Goal: Task Accomplishment & Management: Complete application form

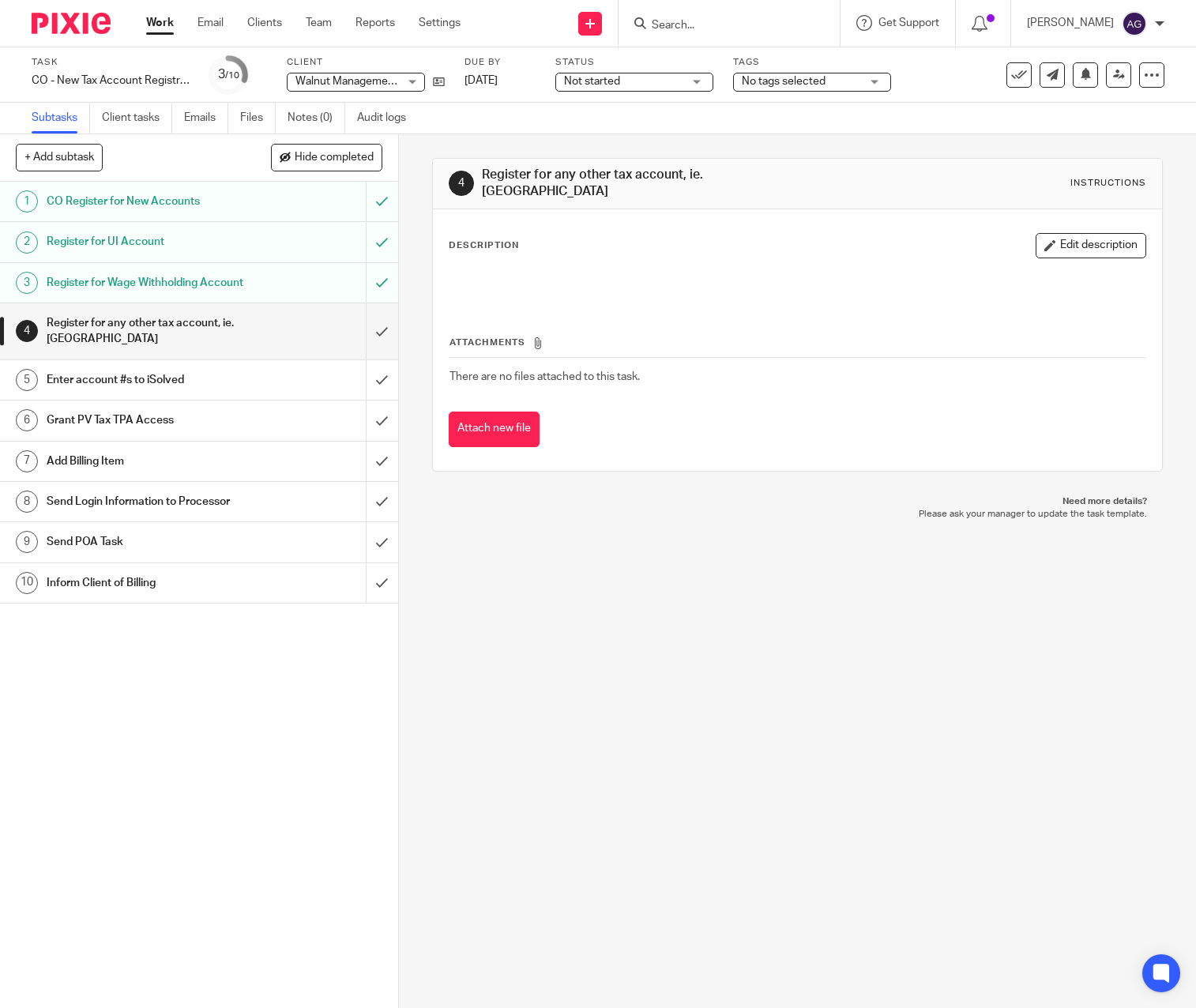
drag, startPoint x: 182, startPoint y: 464, endPoint x: 54, endPoint y: 547, distance: 152.6
click at [182, 464] on h1 "Add Billing Item" at bounding box center [148, 461] width 202 height 24
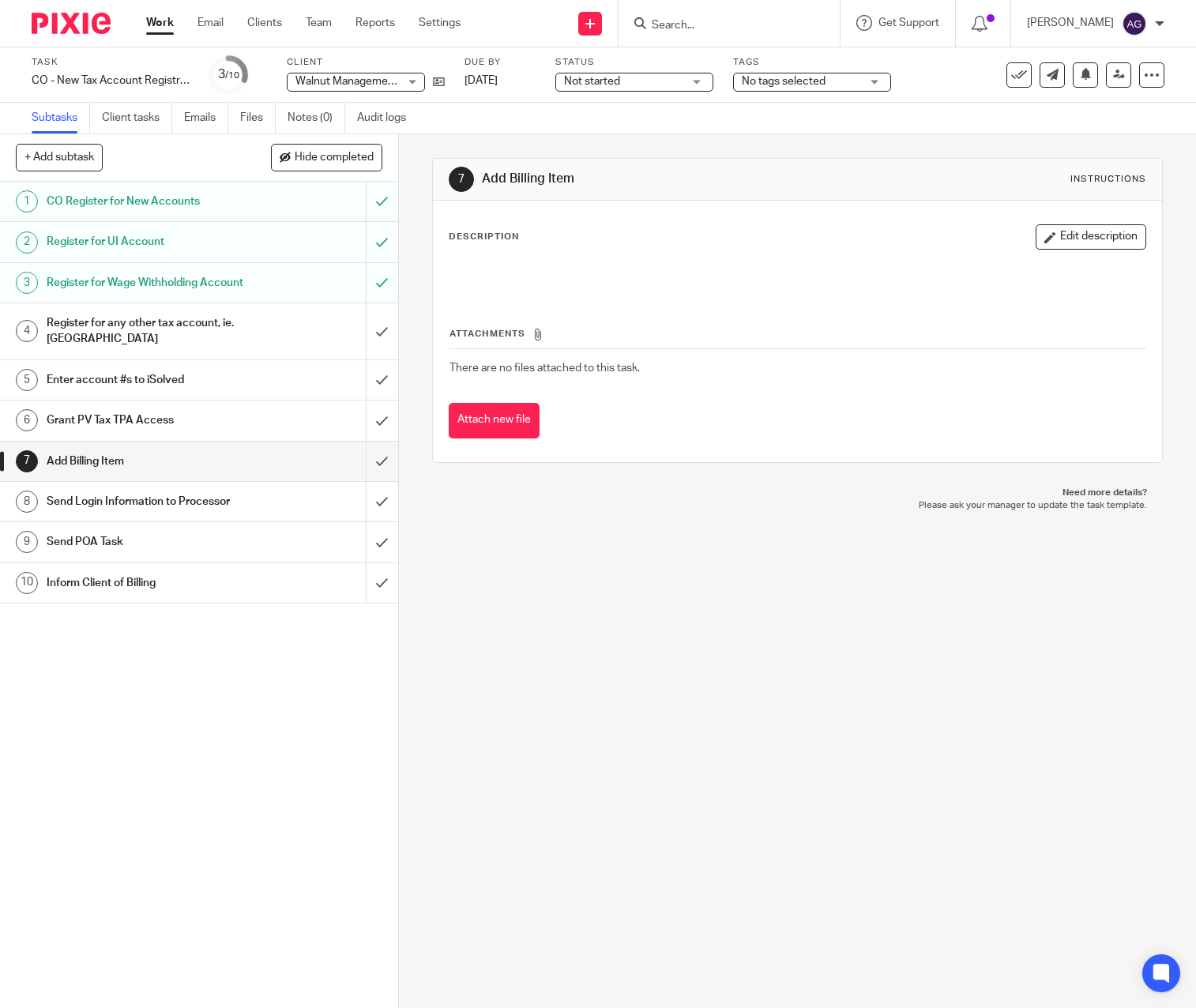
drag, startPoint x: 425, startPoint y: 847, endPoint x: 433, endPoint y: 846, distance: 8.1
click at [425, 847] on div "7 Add Billing Item Instructions Description Edit description Attachments There …" at bounding box center [798, 571] width 797 height 873
click at [441, 82] on icon at bounding box center [438, 82] width 12 height 12
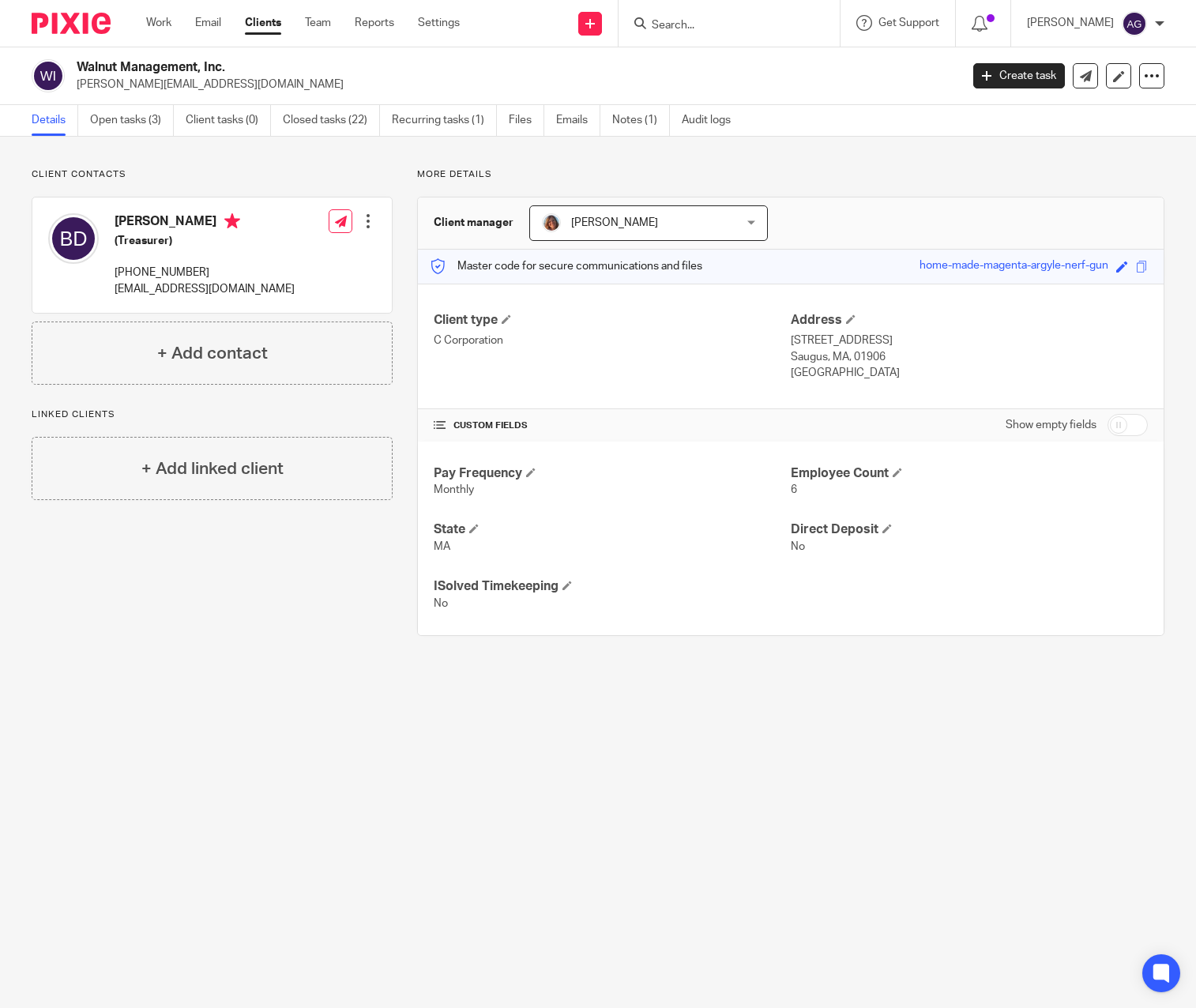
click at [365, 215] on div at bounding box center [367, 220] width 16 height 16
click at [278, 255] on link "Edit contact" at bounding box center [293, 256] width 151 height 23
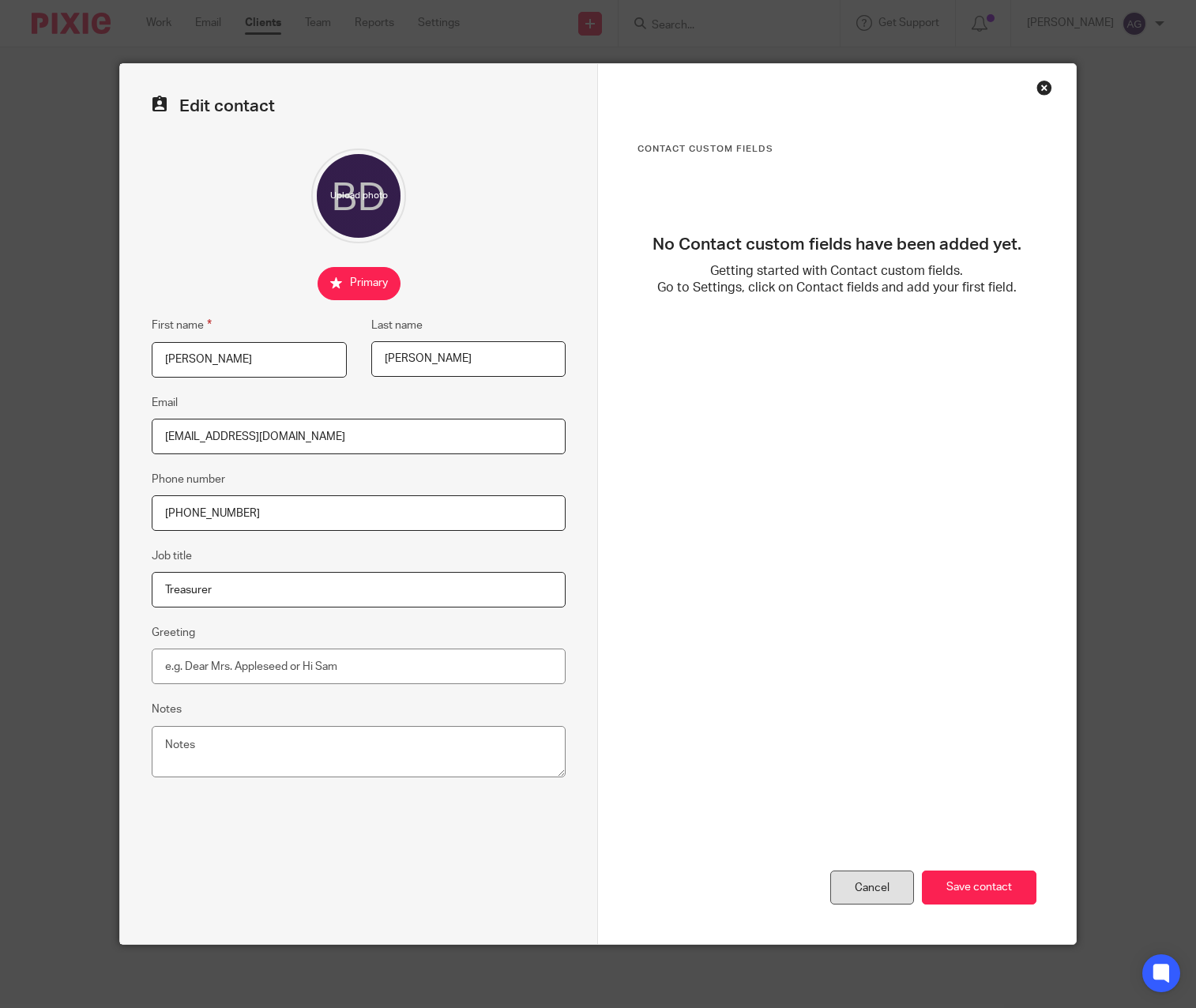
click at [843, 886] on div "Cancel" at bounding box center [872, 887] width 84 height 34
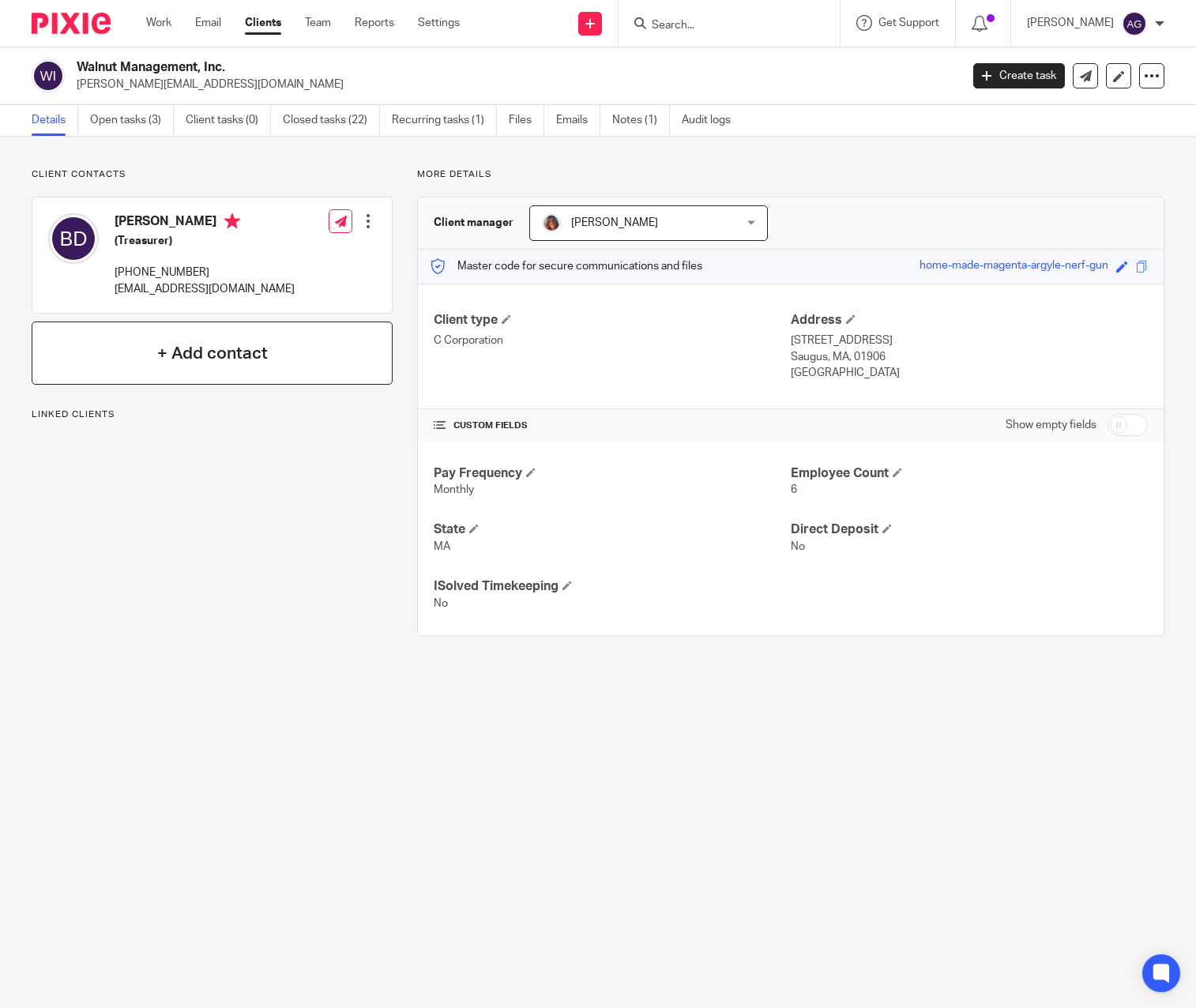
click at [246, 350] on h4 "+ Add contact" at bounding box center [212, 353] width 110 height 24
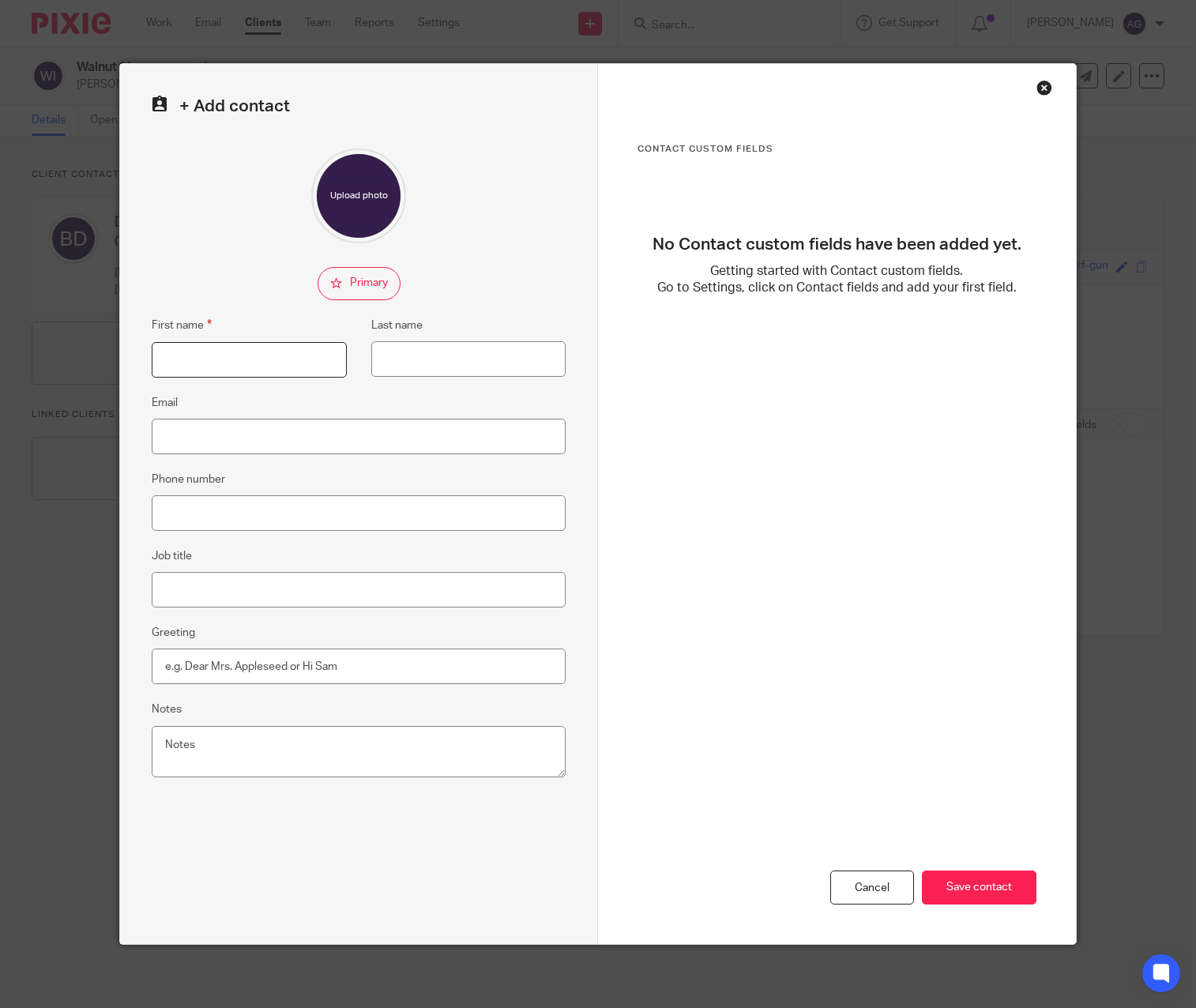
click at [246, 357] on input "First name" at bounding box center [249, 360] width 194 height 36
type input "Brian"
type input "Donovan"
drag, startPoint x: 198, startPoint y: 447, endPoint x: 217, endPoint y: 480, distance: 38.1
click at [198, 447] on input "Email" at bounding box center [358, 437] width 414 height 36
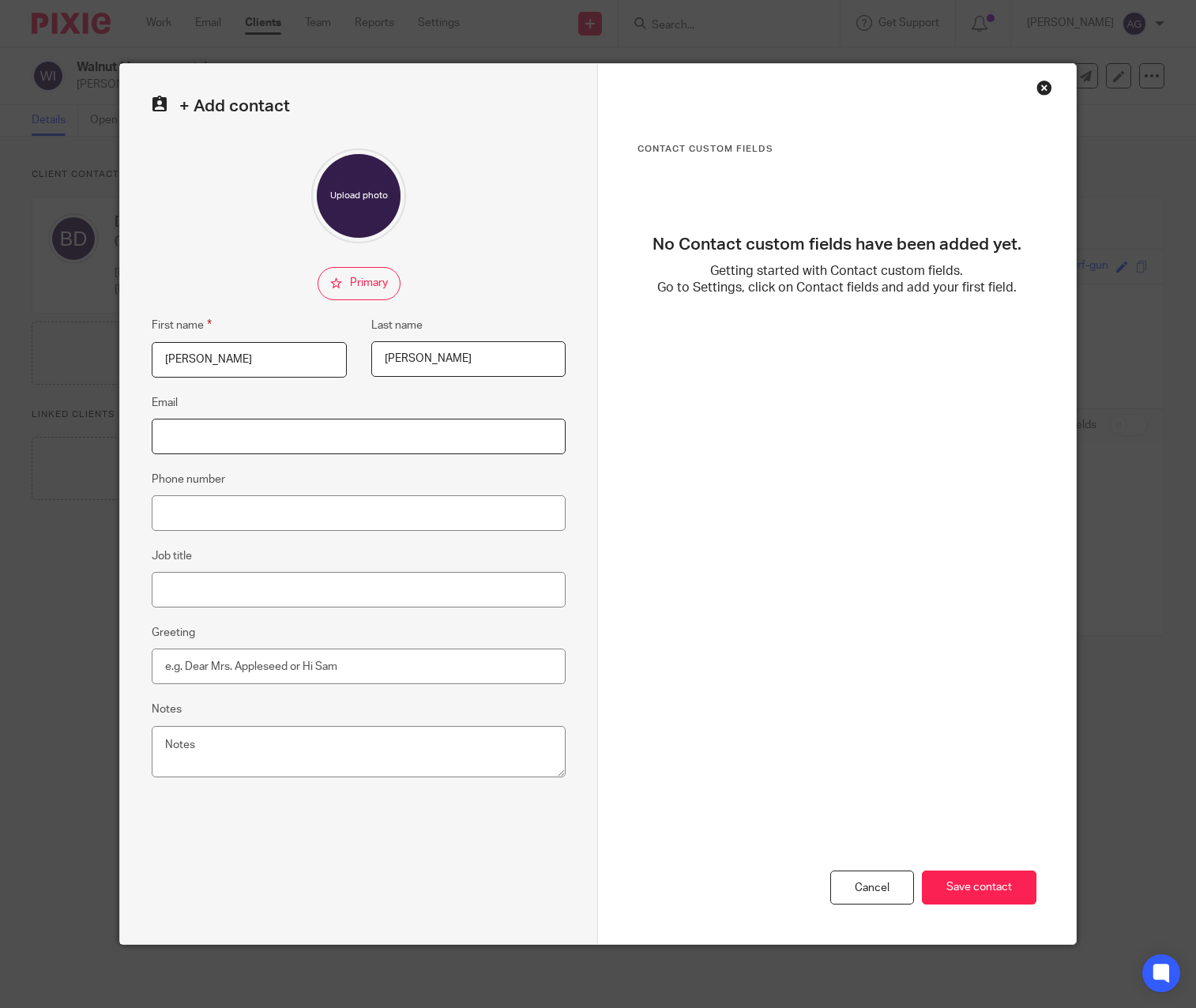
paste input "treasurer@walnutassociates.com"
type input "treasurer@walnutassociates.com"
click at [236, 520] on input "Phone number" at bounding box center [358, 513] width 414 height 36
drag, startPoint x: 506, startPoint y: 861, endPoint x: 506, endPoint y: 873, distance: 12.0
click at [506, 861] on div "+ Add contact First name Brian Last name Donovan Email treasurer@walnutassociat…" at bounding box center [358, 504] width 478 height 880
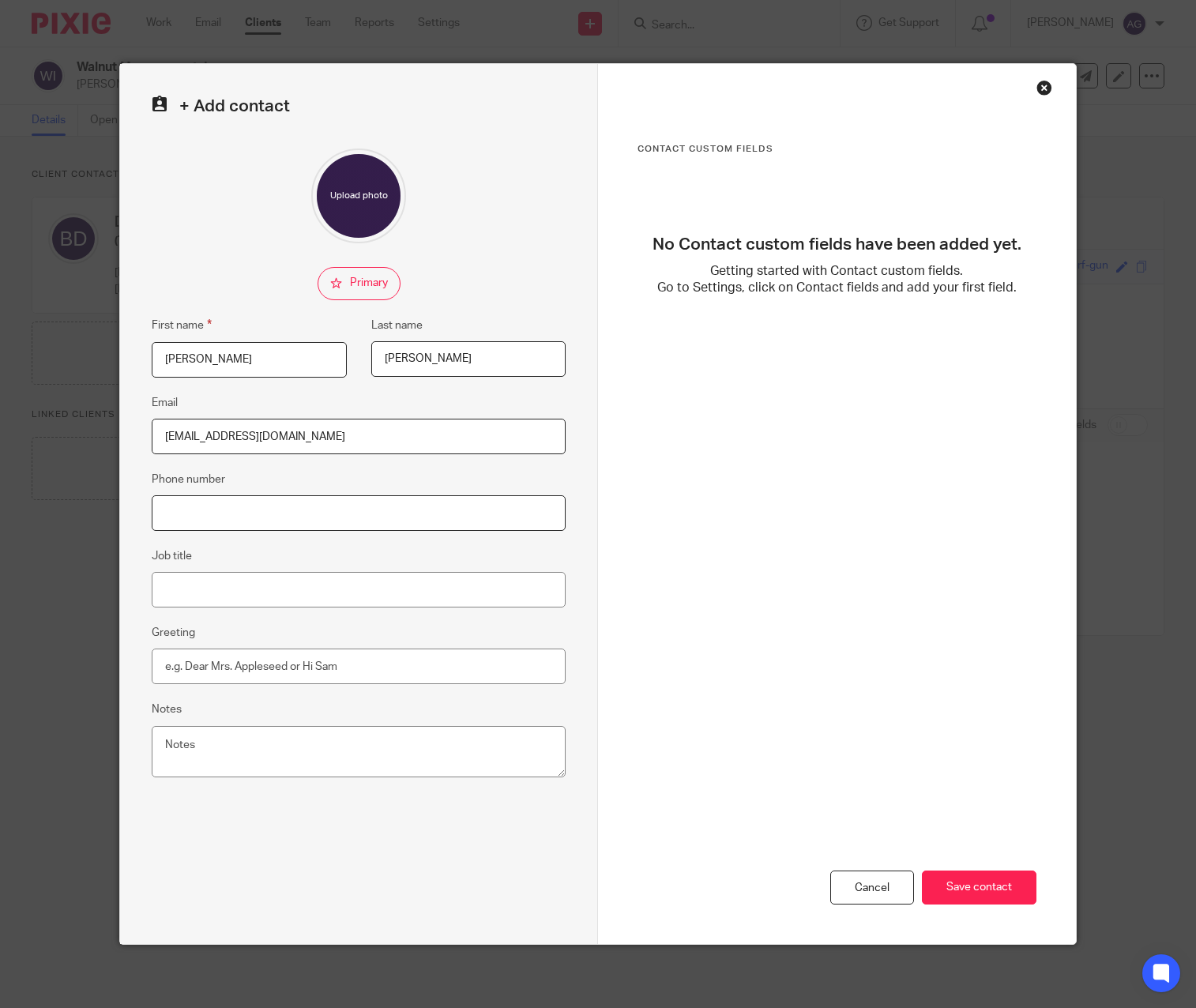
click at [261, 498] on input "Phone number" at bounding box center [358, 513] width 414 height 36
drag, startPoint x: 184, startPoint y: 513, endPoint x: 191, endPoint y: 534, distance: 22.1
click at [184, 513] on input "Phone number" at bounding box center [358, 513] width 414 height 36
drag, startPoint x: 290, startPoint y: 515, endPoint x: 279, endPoint y: 625, distance: 110.5
click at [290, 515] on input "Phone number" at bounding box center [358, 513] width 414 height 36
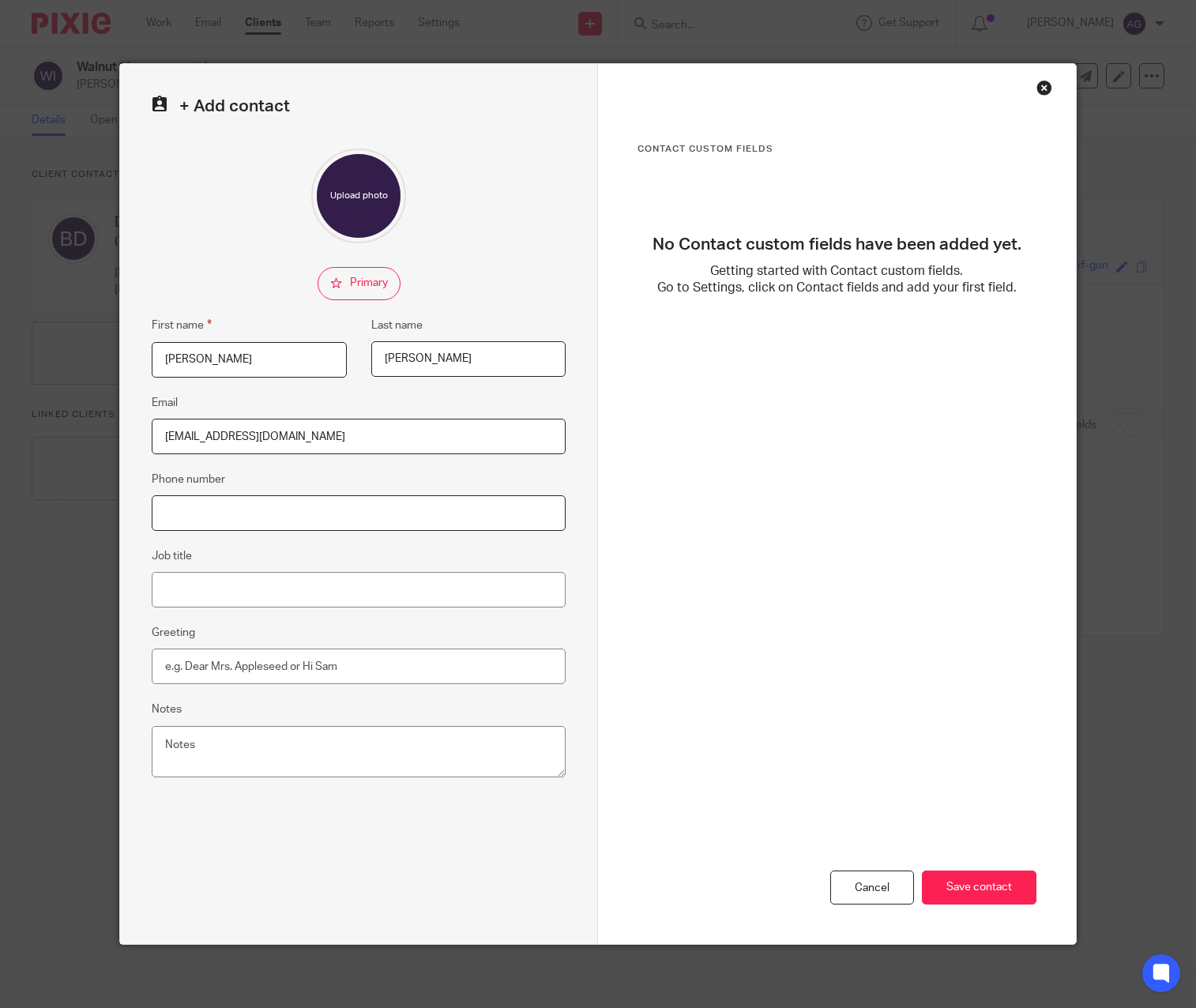
paste input "850-384-2570"
type input "850-384-2570"
click at [275, 588] on input "Job title" at bounding box center [358, 589] width 414 height 36
click at [978, 886] on input "Save contact" at bounding box center [979, 887] width 114 height 34
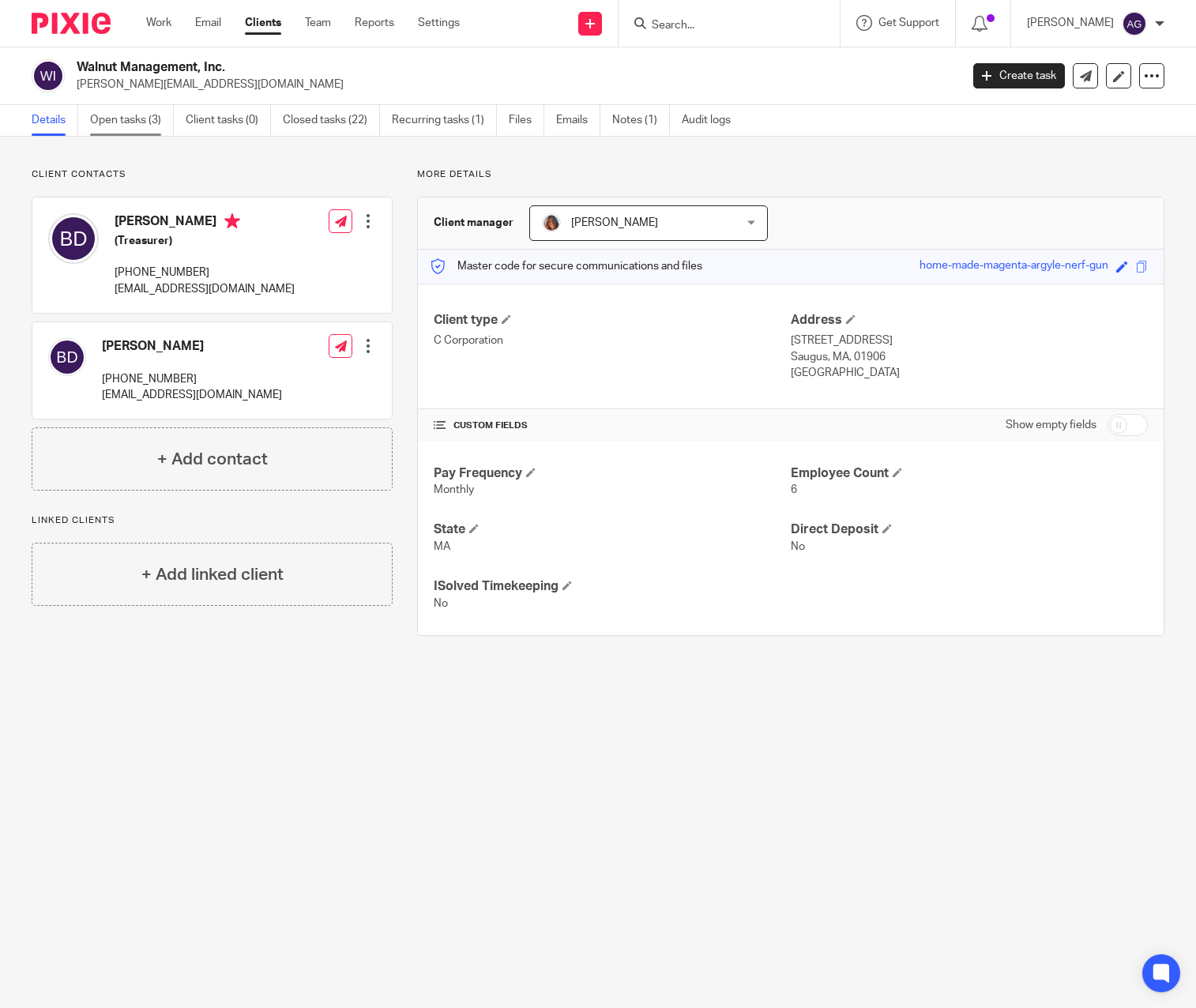
click at [118, 122] on link "Open tasks (3)" at bounding box center [131, 121] width 84 height 31
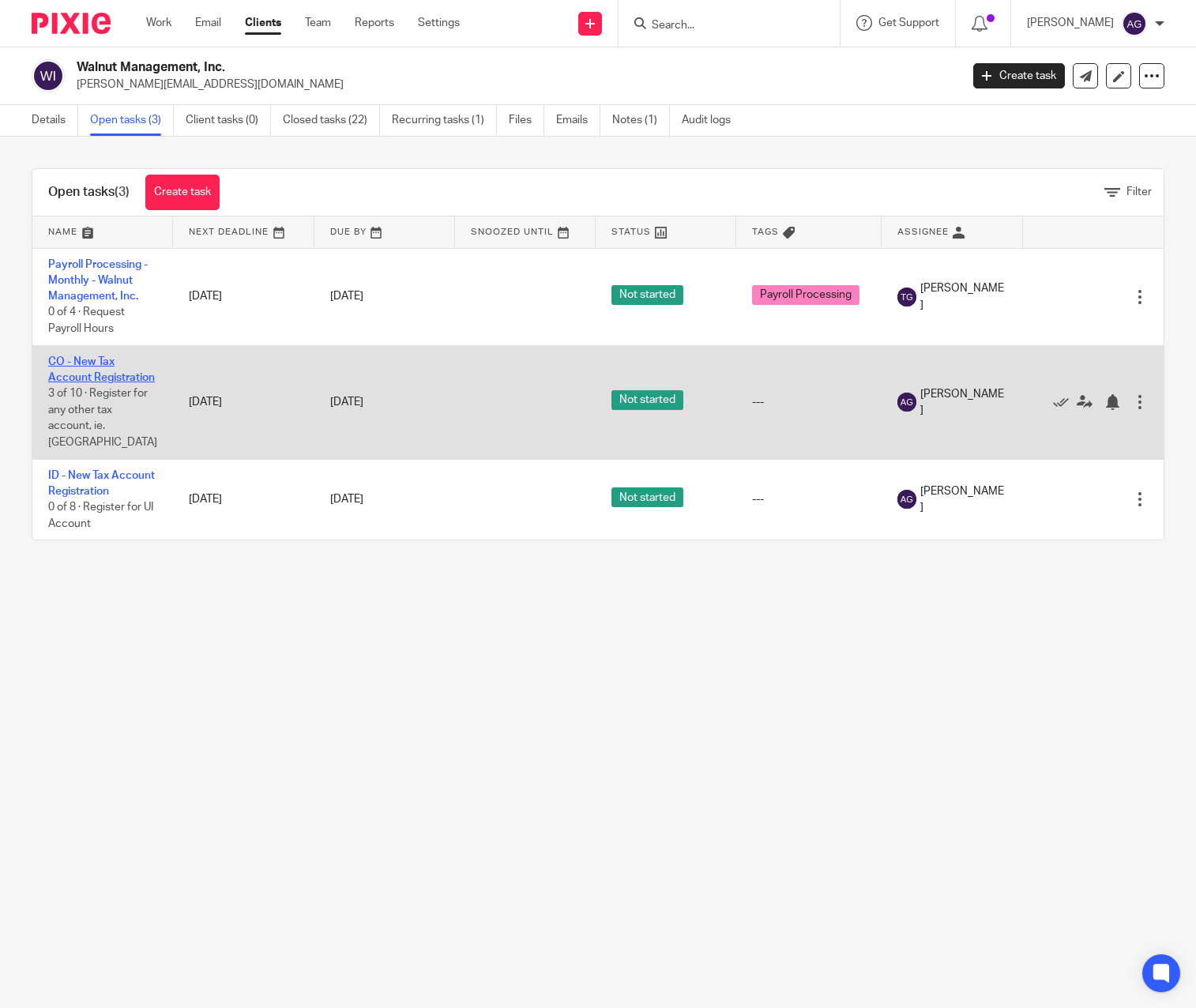
click at [78, 371] on link "CO - New Tax Account Registration" at bounding box center [101, 369] width 107 height 27
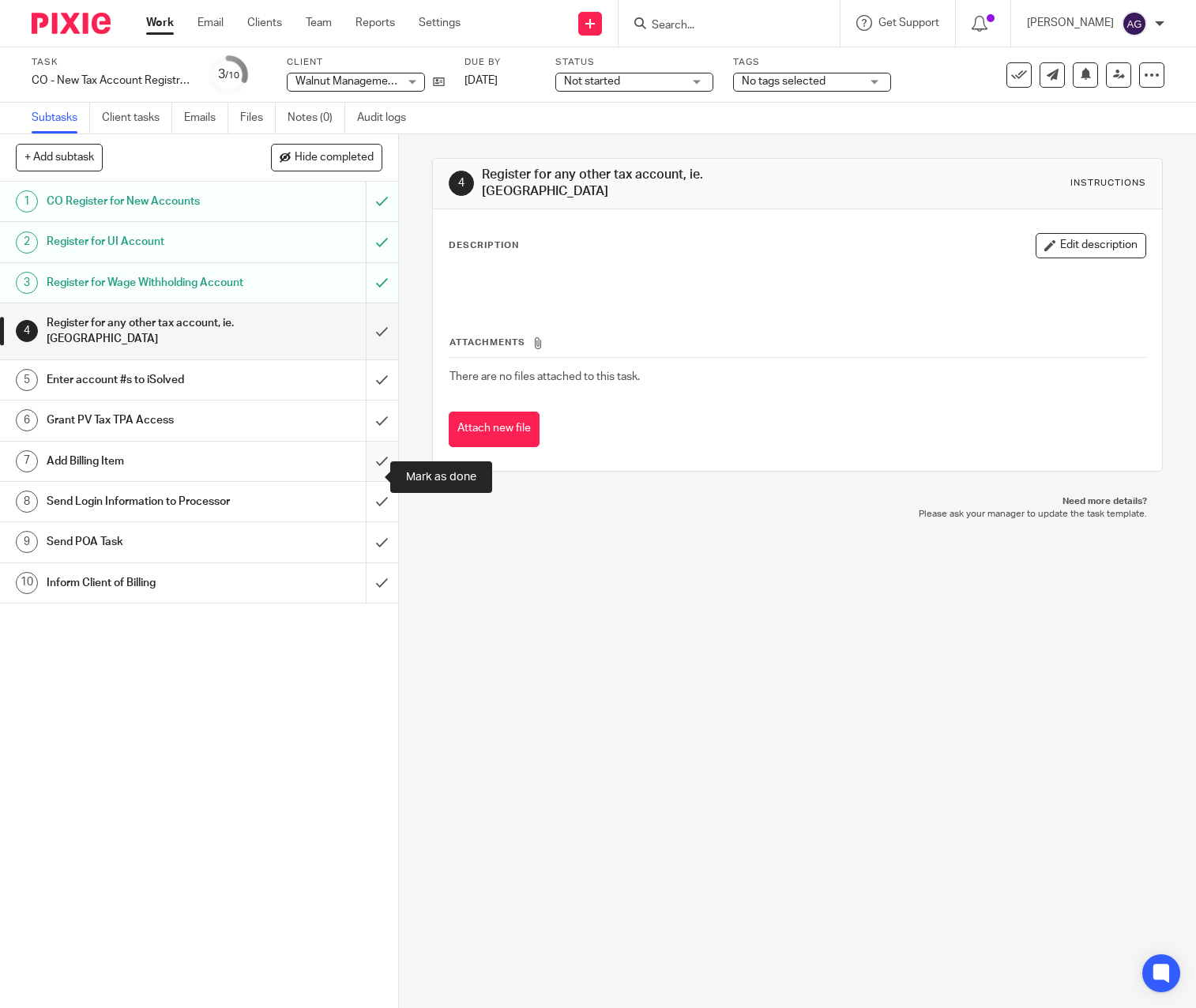
click at [367, 474] on input "submit" at bounding box center [199, 461] width 398 height 39
click at [512, 779] on div "4 Register for any other tax account, ie. [GEOGRAPHIC_DATA] Instructions Descri…" at bounding box center [798, 571] width 797 height 873
